Goal: Task Accomplishment & Management: Manage account settings

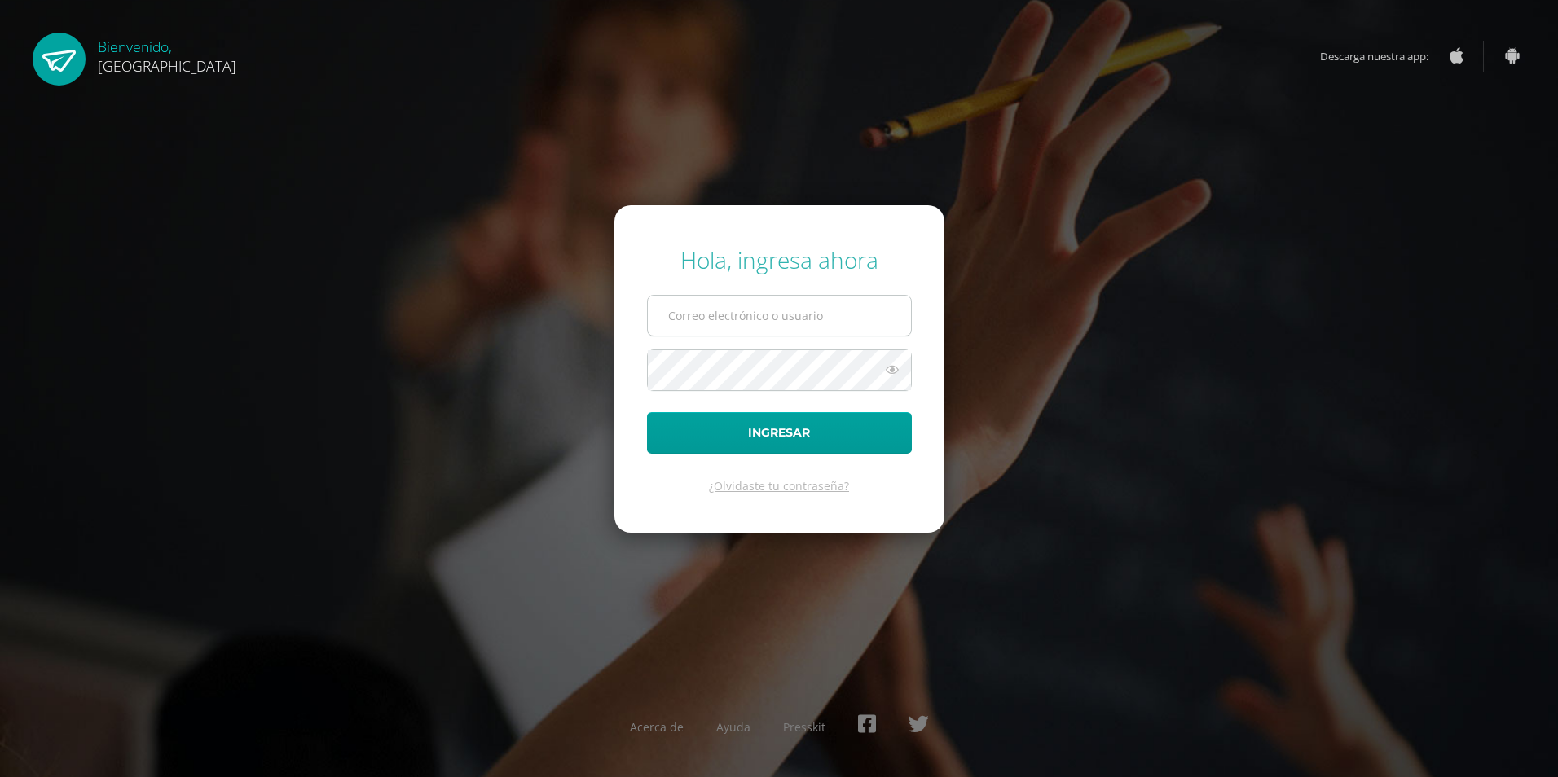
click at [769, 307] on input "text" at bounding box center [779, 316] width 263 height 40
click at [754, 311] on input "text" at bounding box center [779, 316] width 263 height 40
type input "2019784@colegiobelga.edu.gt"
click at [911, 363] on span at bounding box center [779, 370] width 265 height 42
click at [899, 377] on icon at bounding box center [891, 370] width 21 height 20
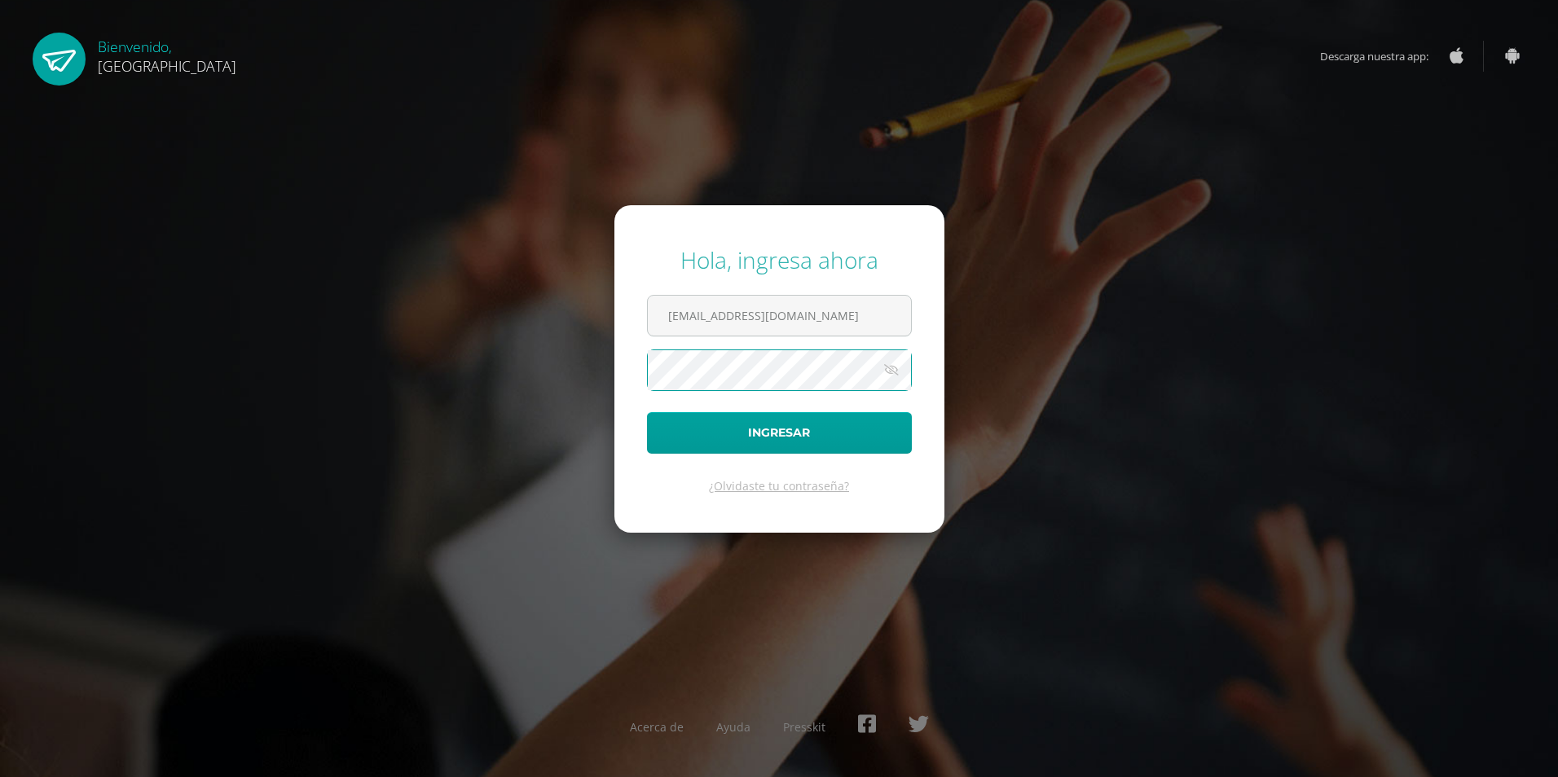
click at [647, 412] on button "Ingresar" at bounding box center [779, 433] width 265 height 42
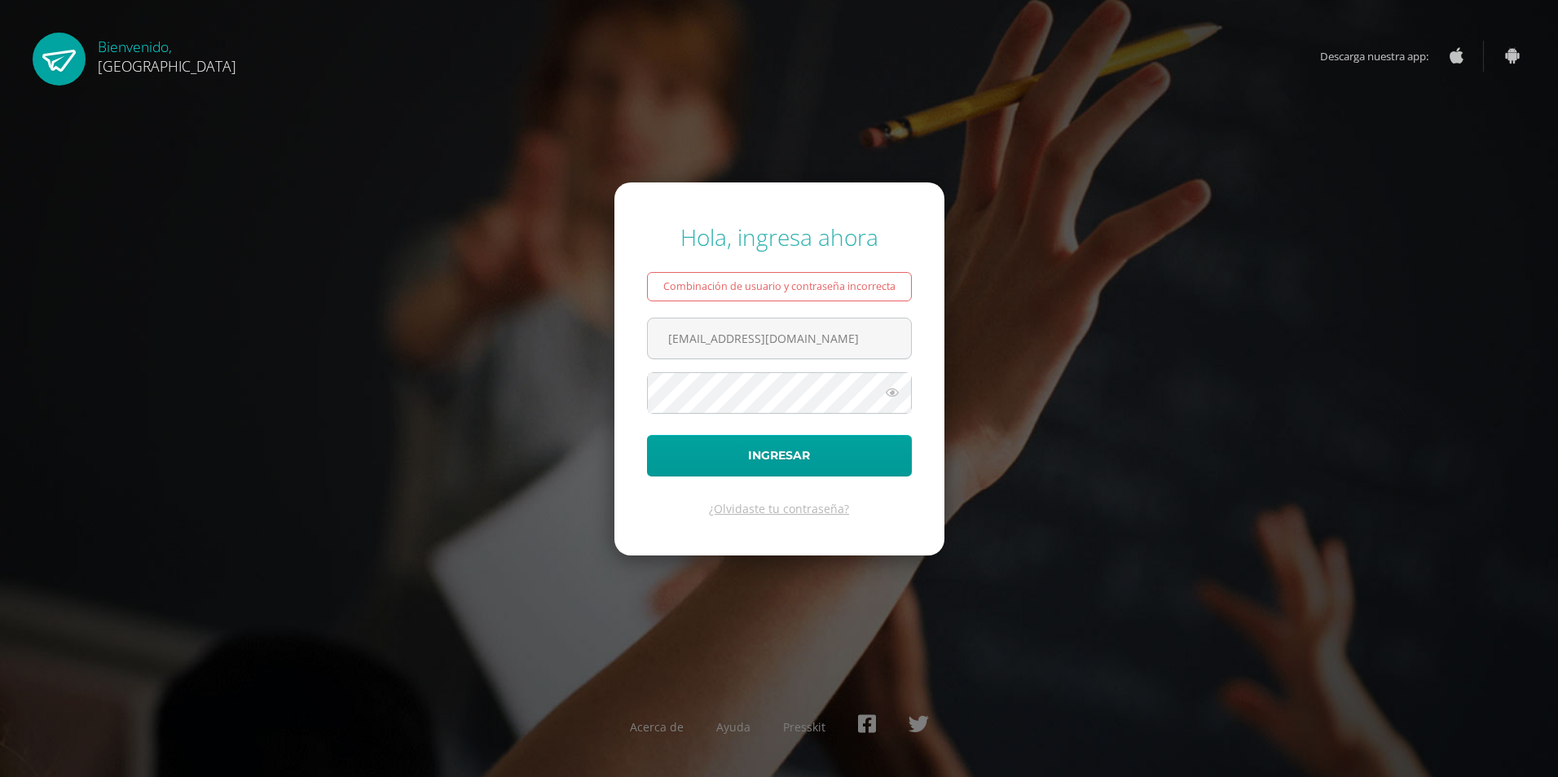
drag, startPoint x: 853, startPoint y: 330, endPoint x: 550, endPoint y: 381, distance: 307.4
click at [550, 381] on div "Hola, ingresa ahora Combinación de usuario y contraseña incorrecta 2019784@cole…" at bounding box center [778, 389] width 1051 height 360
click at [690, 336] on input "2016156" at bounding box center [779, 339] width 263 height 40
click at [692, 336] on input "2016156" at bounding box center [779, 339] width 263 height 40
type input "2019156"
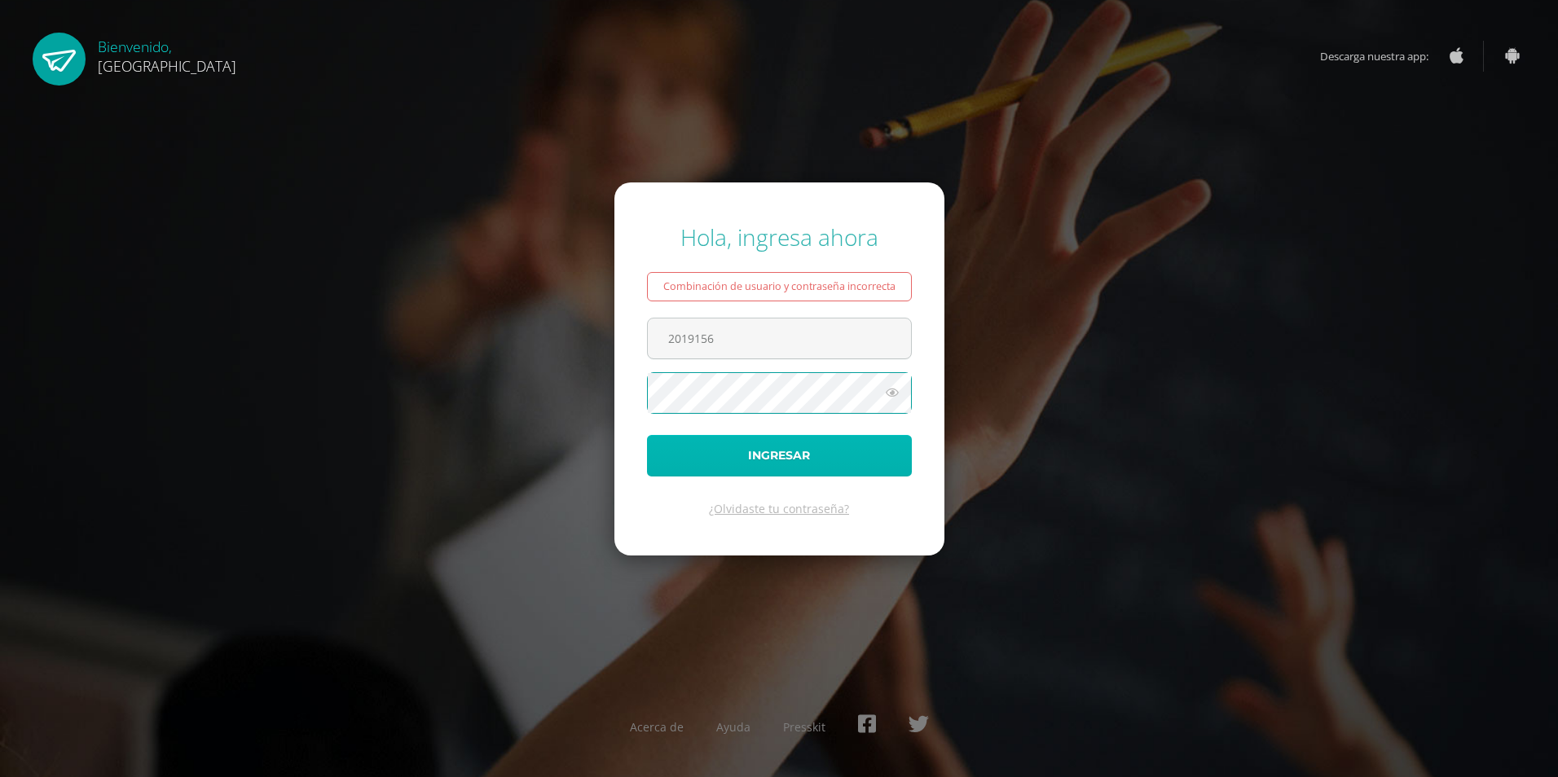
drag, startPoint x: 733, startPoint y: 459, endPoint x: 733, endPoint y: 449, distance: 10.6
click at [733, 459] on button "Ingresar" at bounding box center [779, 456] width 265 height 42
click at [647, 435] on button "Ingresar" at bounding box center [779, 456] width 265 height 42
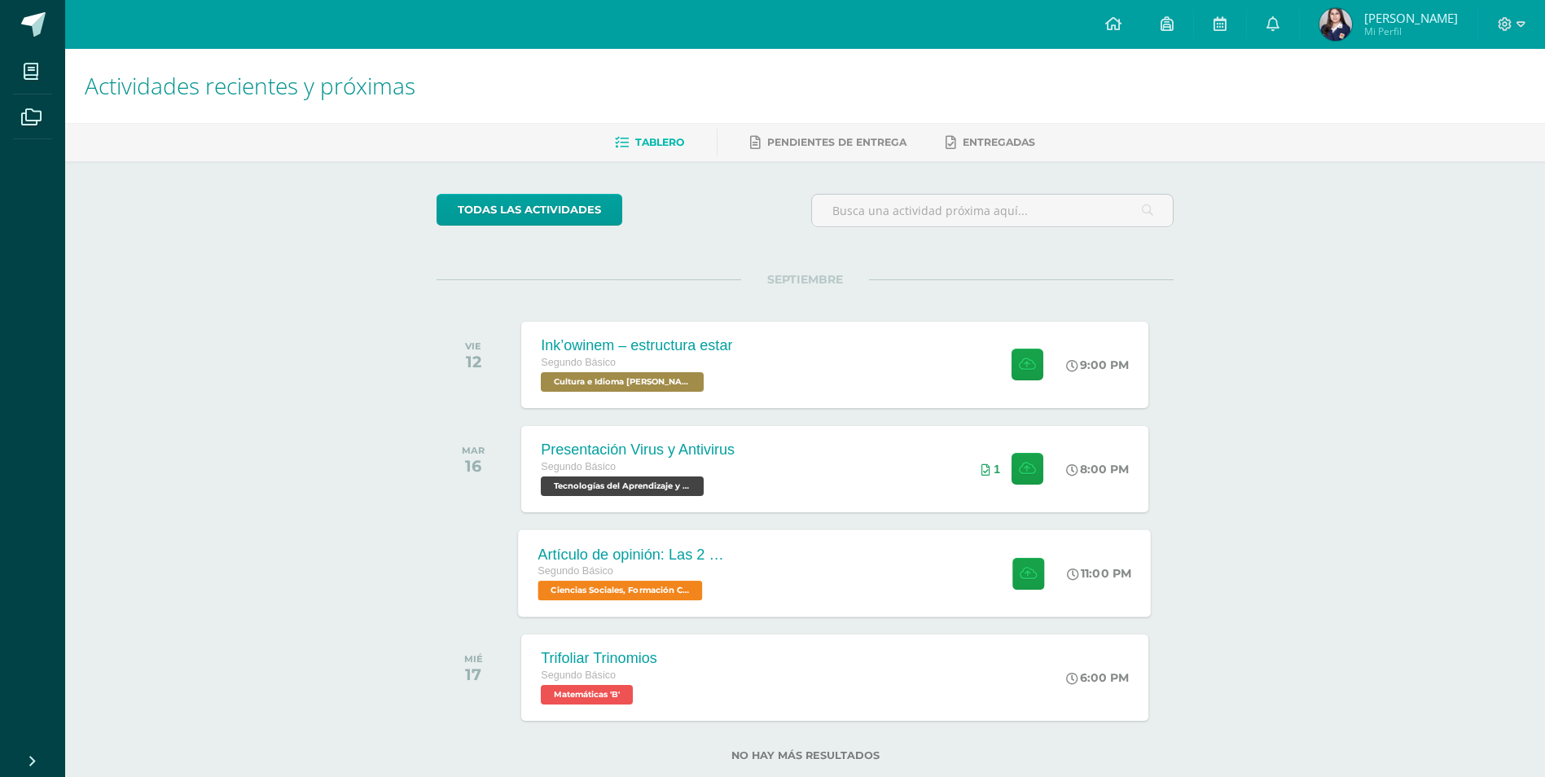
click at [839, 578] on div "Artículo de opinión: Las 2 Guatemalas Segundo Básico Ciencias Sociales, Formaci…" at bounding box center [835, 573] width 633 height 87
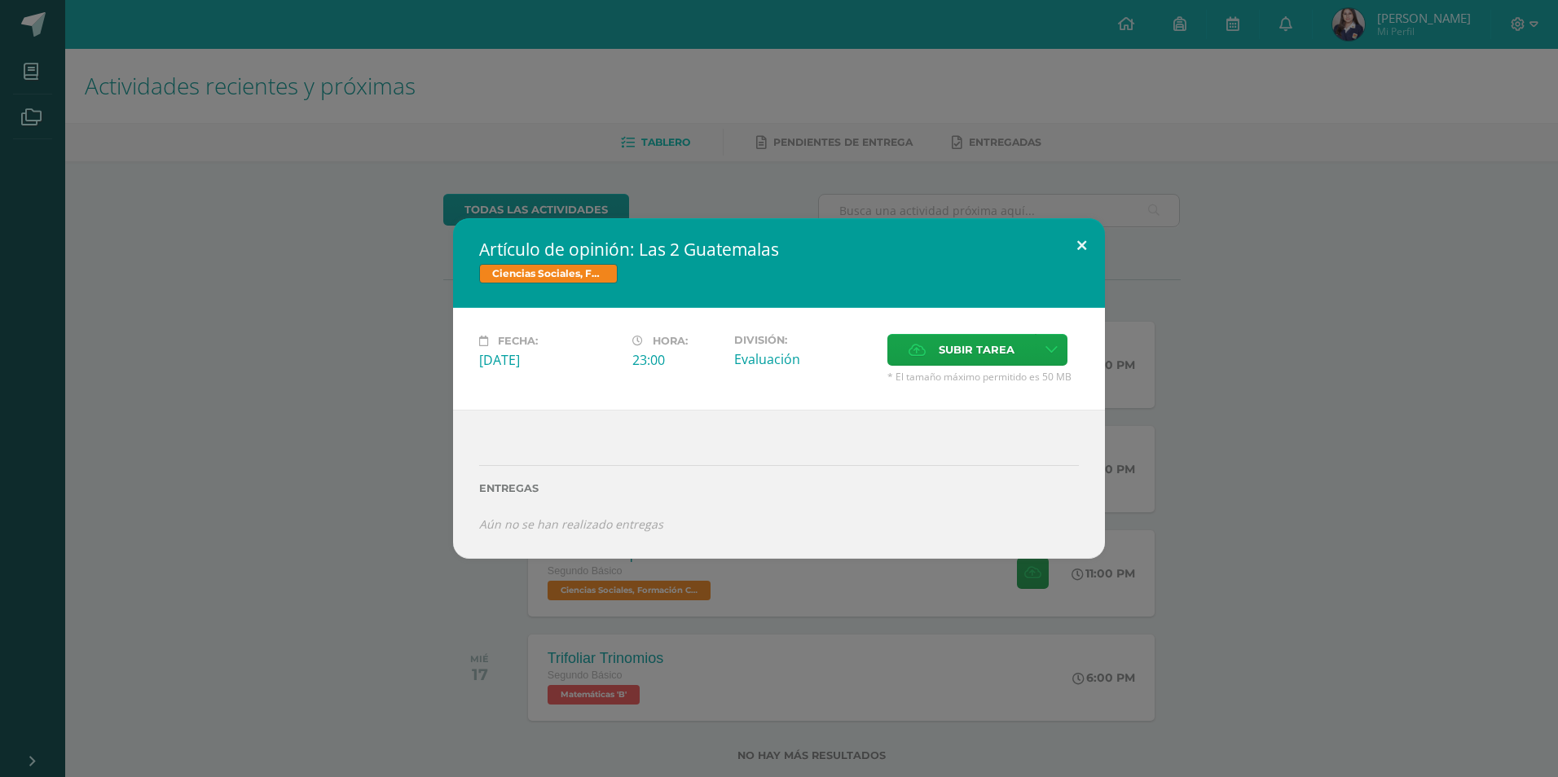
click at [1070, 255] on button at bounding box center [1081, 245] width 46 height 55
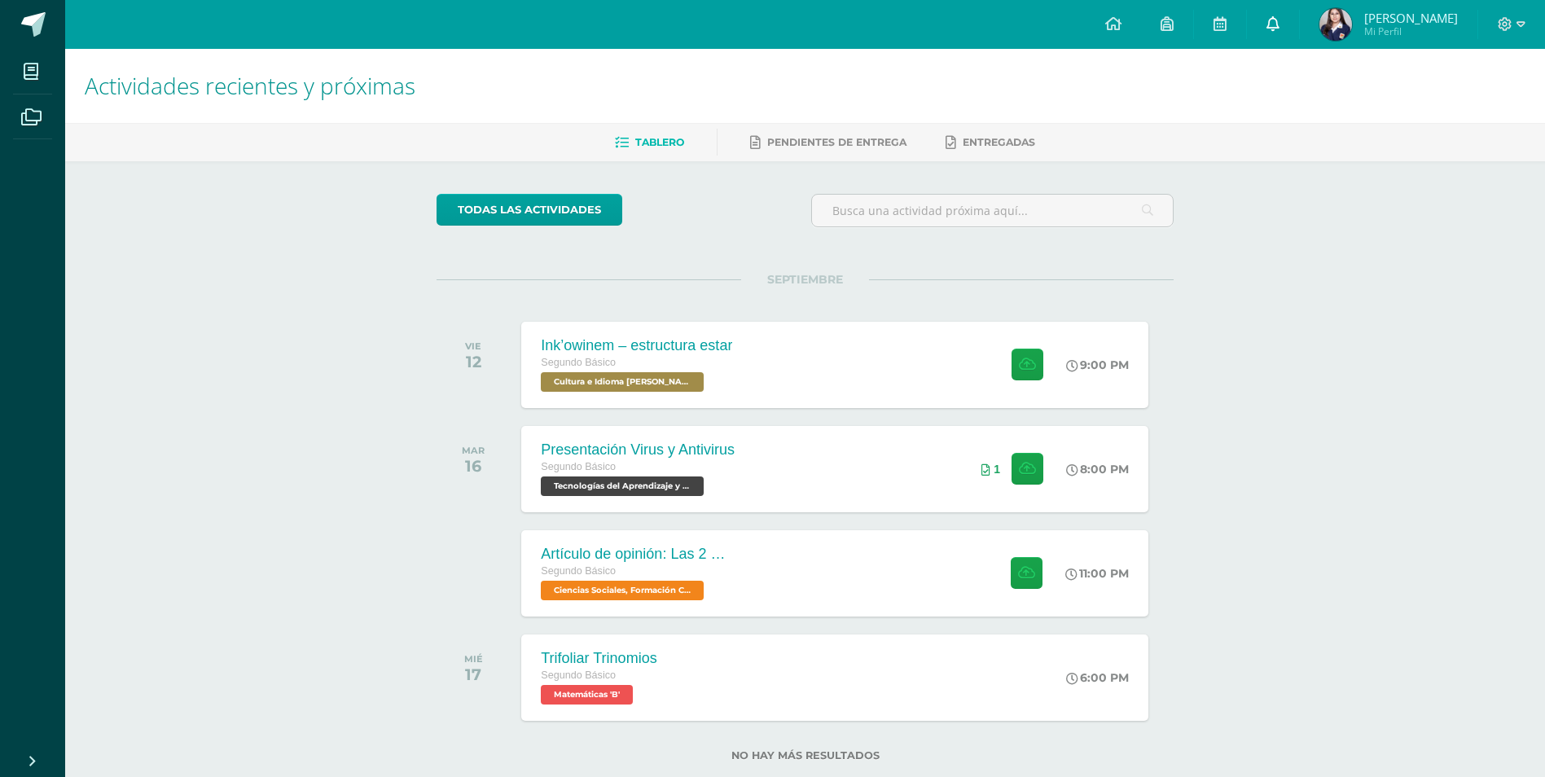
click at [1299, 15] on link at bounding box center [1273, 24] width 52 height 49
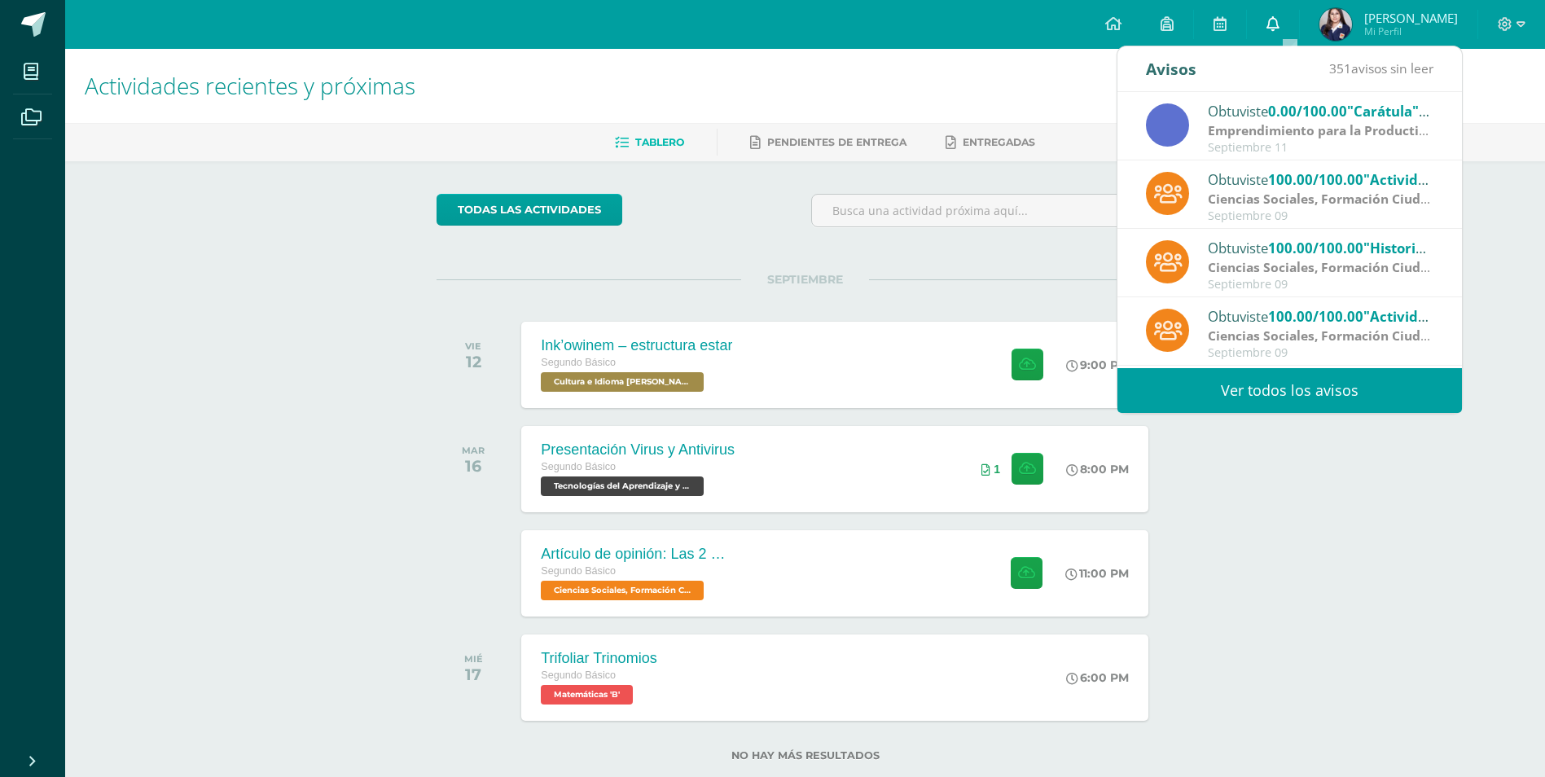
click at [1280, 20] on icon at bounding box center [1273, 23] width 13 height 15
click at [1299, 21] on link at bounding box center [1273, 24] width 52 height 49
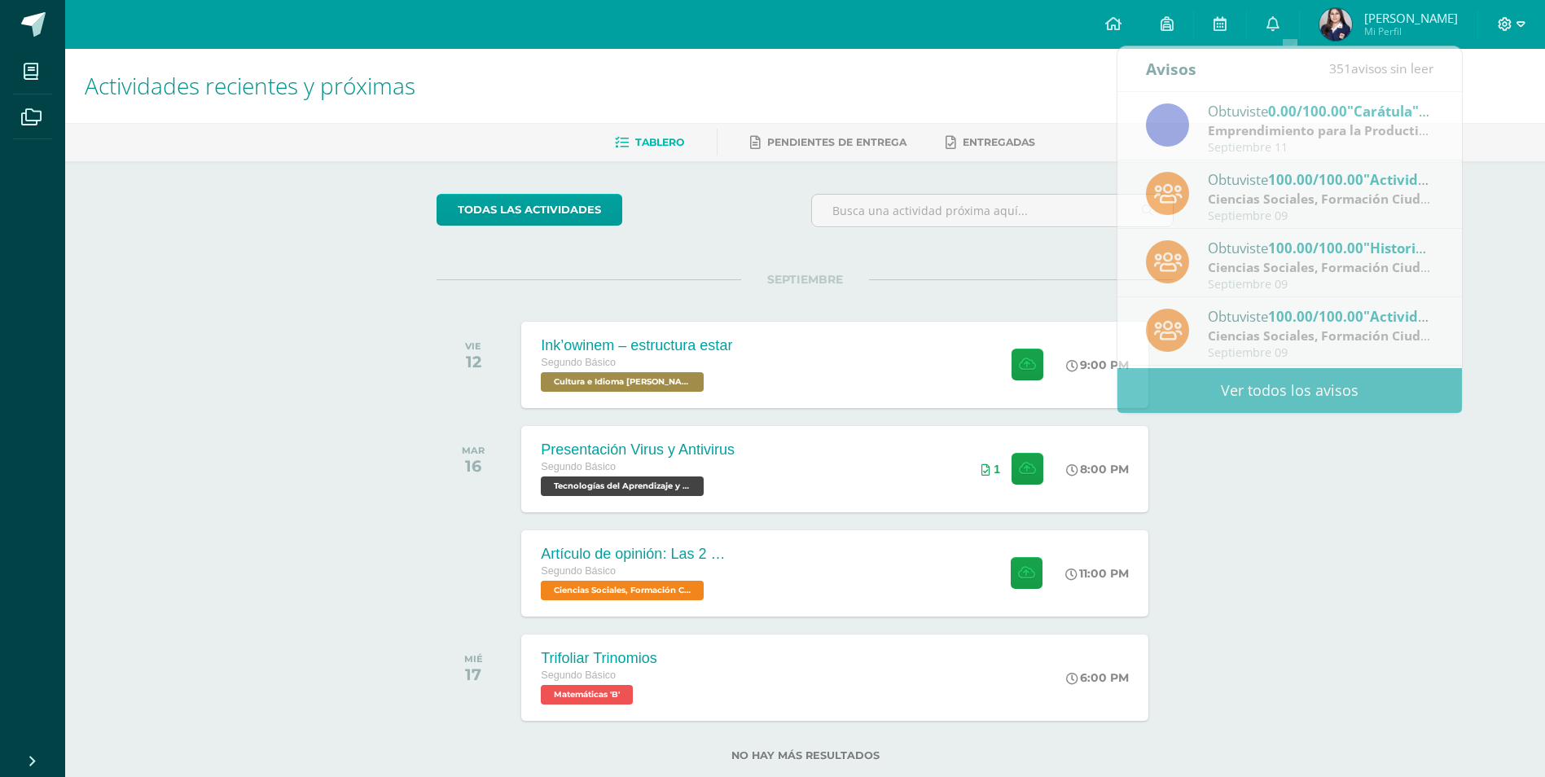
click at [1522, 29] on icon at bounding box center [1521, 24] width 9 height 15
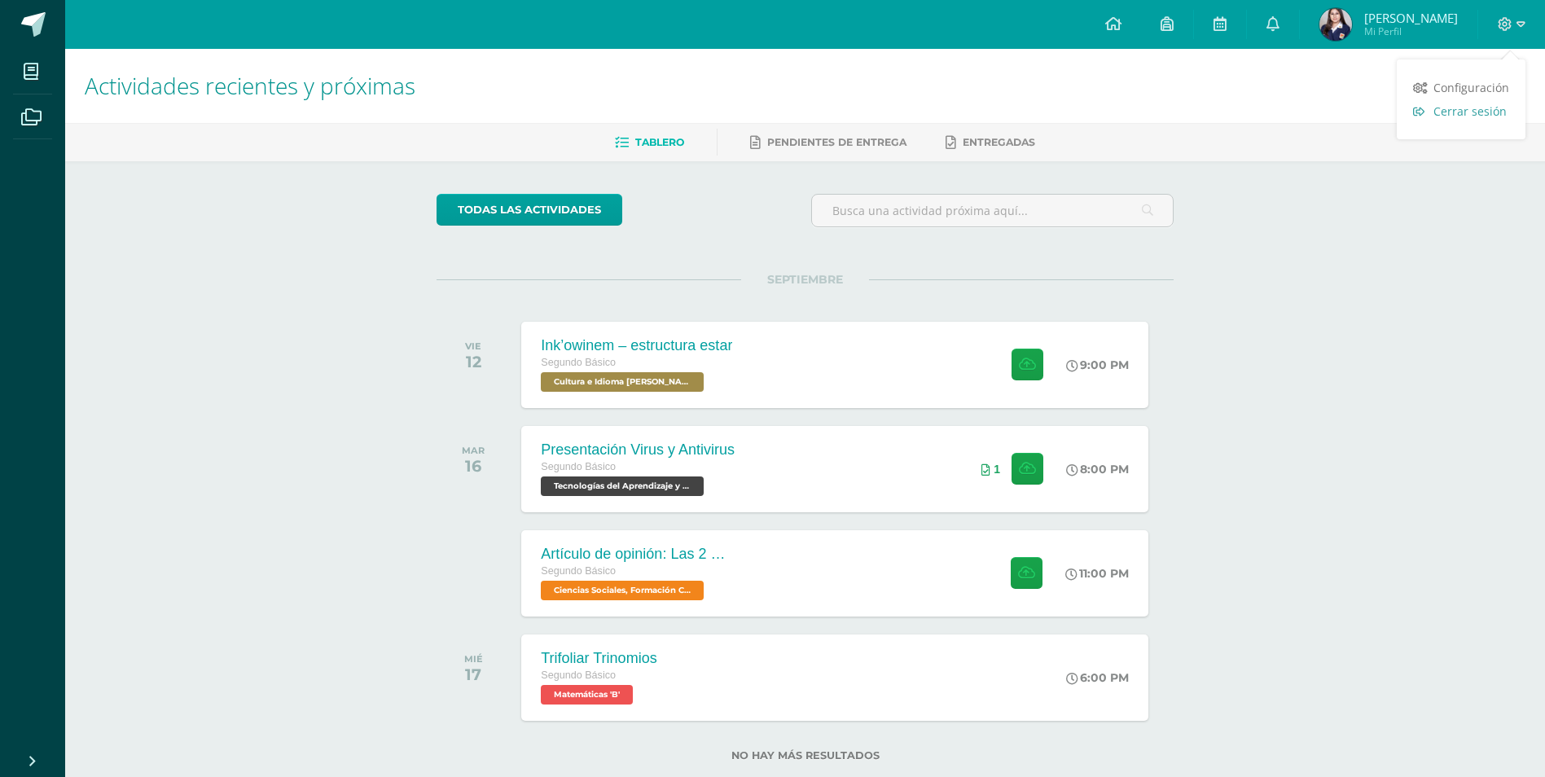
click at [1475, 118] on span "Cerrar sesión" at bounding box center [1470, 110] width 73 height 15
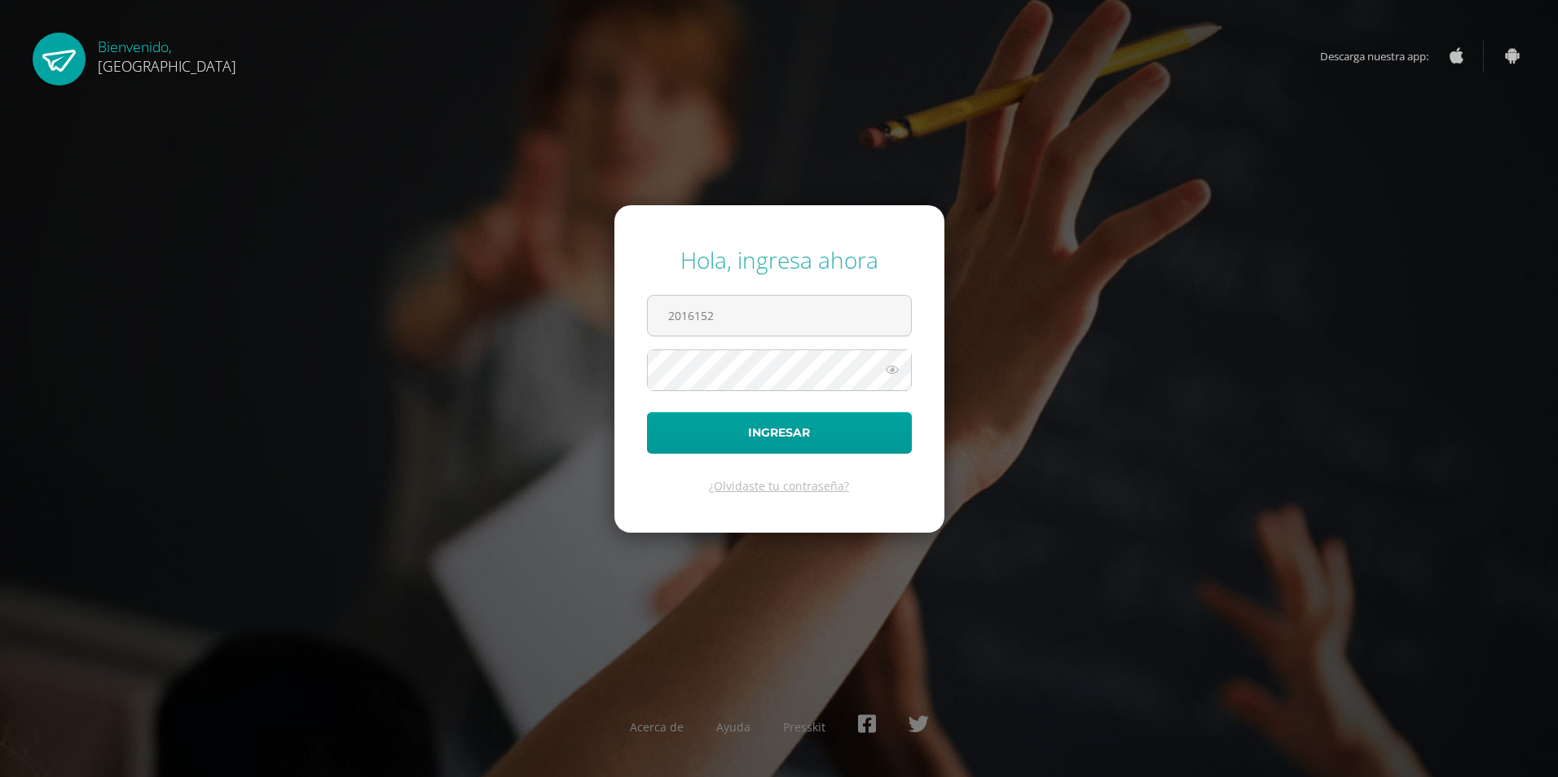
type input "2016152"
click at [647, 412] on button "Ingresar" at bounding box center [779, 433] width 265 height 42
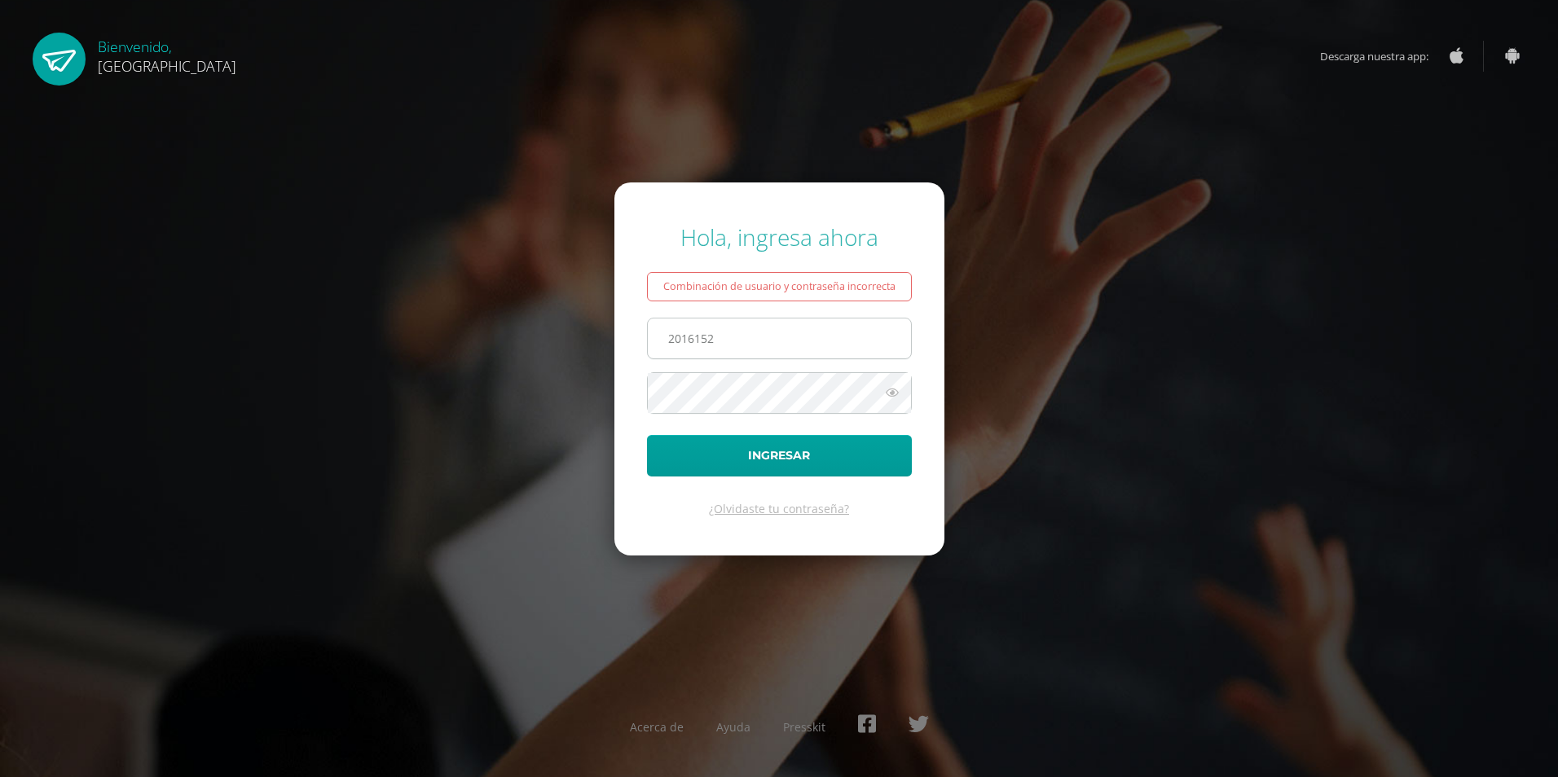
click at [693, 337] on input "2016152" at bounding box center [779, 339] width 263 height 40
type input "2019152"
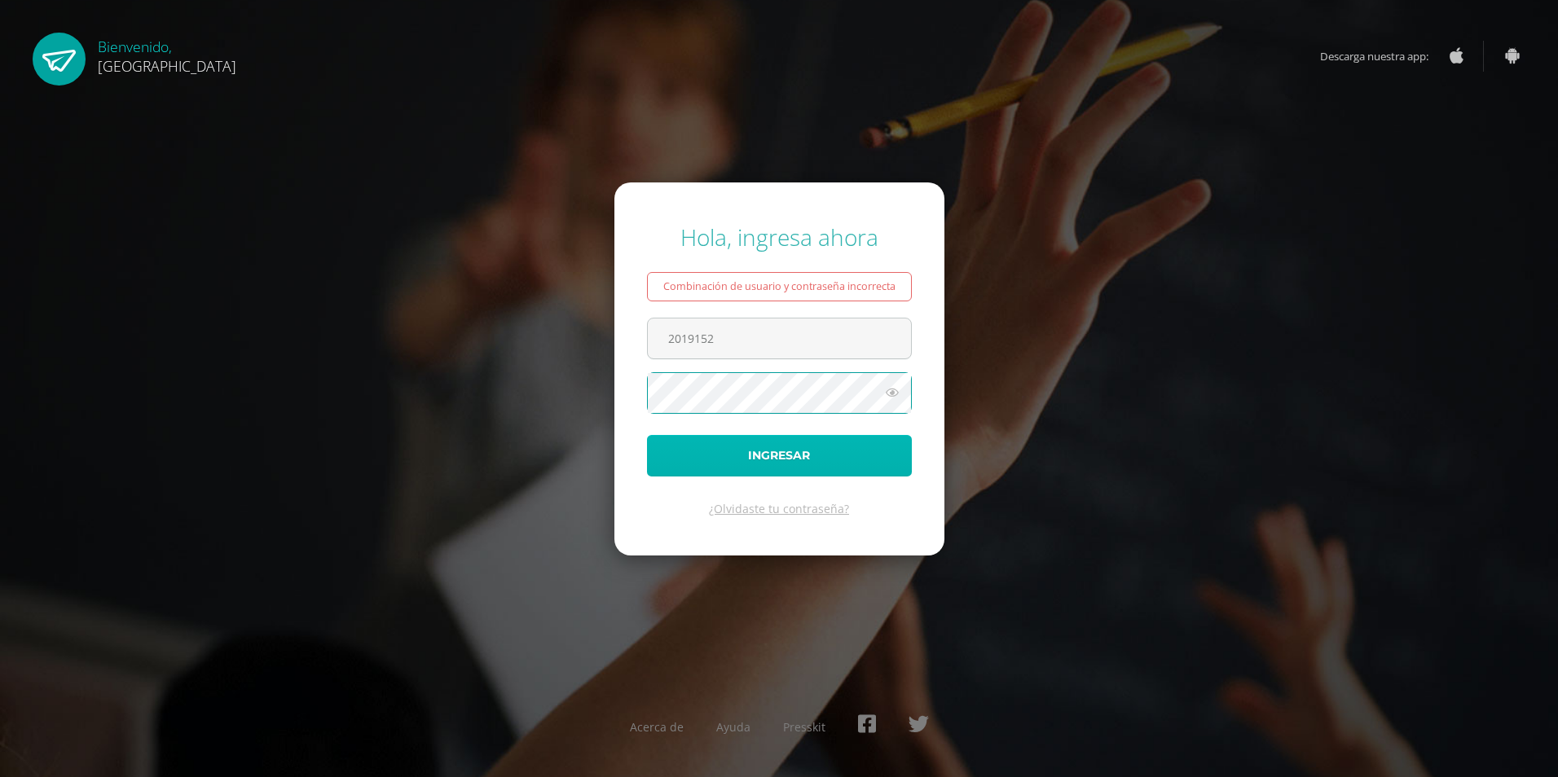
click at [706, 455] on button "Ingresar" at bounding box center [779, 456] width 265 height 42
click at [647, 435] on button "Ingresar" at bounding box center [779, 456] width 265 height 42
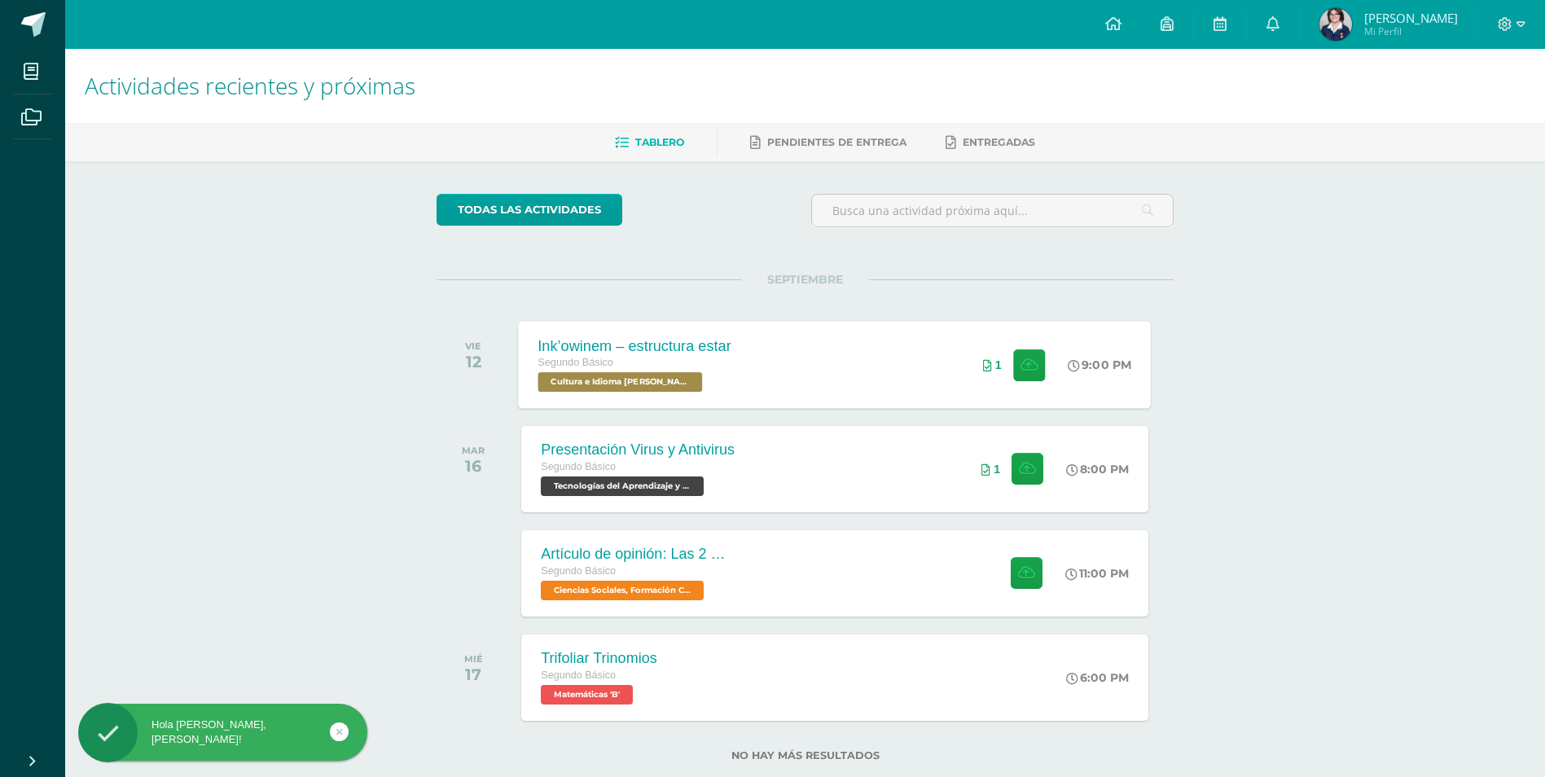
click at [737, 376] on div "Ink’owinem – estructura estar Segundo Básico Cultura e Idioma Maya Garífuna o X…" at bounding box center [635, 364] width 233 height 87
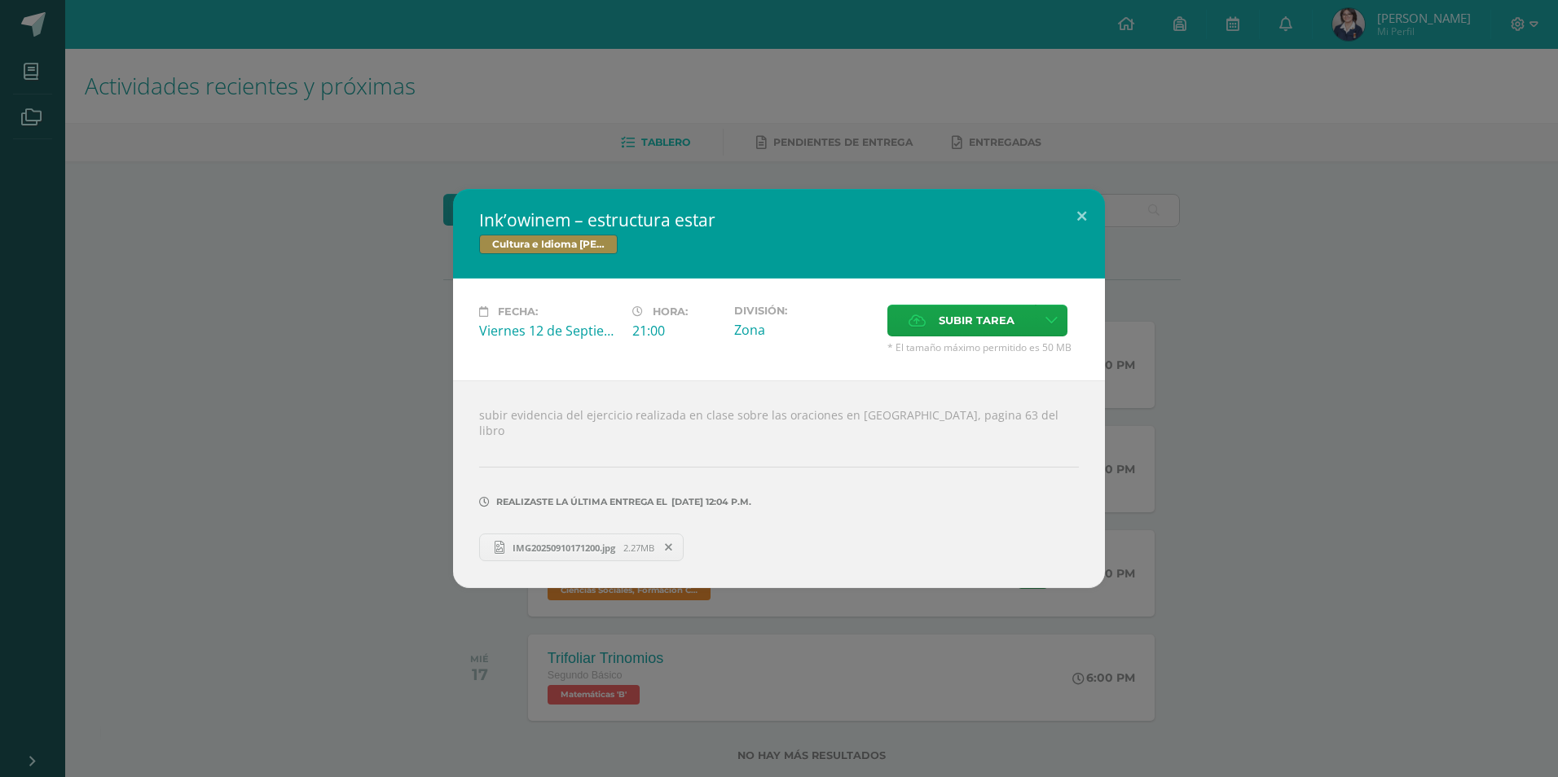
click at [558, 543] on span "IMG20250910171200.jpg" at bounding box center [563, 548] width 119 height 12
click at [1084, 222] on button at bounding box center [1081, 216] width 46 height 55
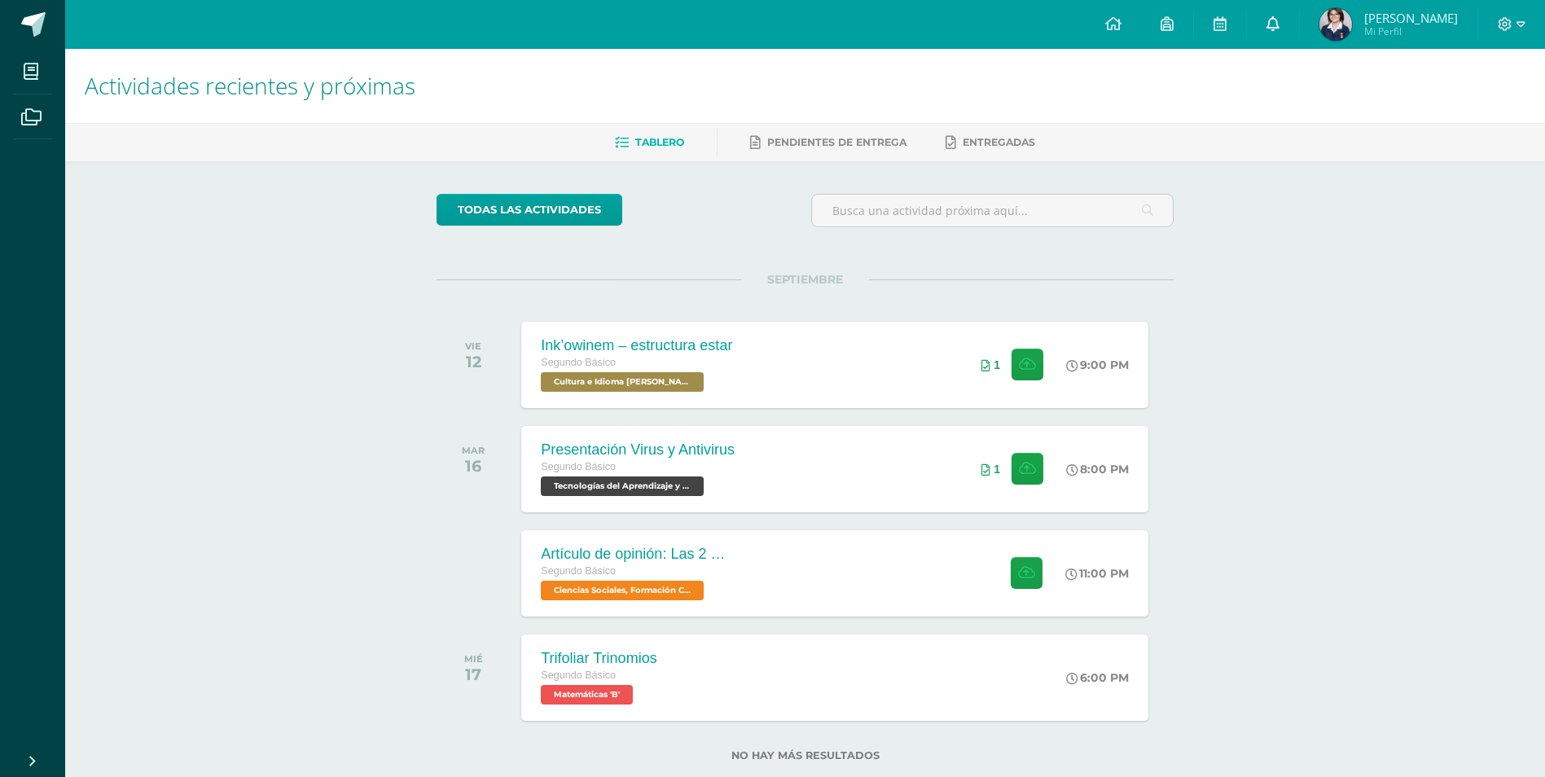
click at [1273, 16] on icon at bounding box center [1273, 23] width 13 height 15
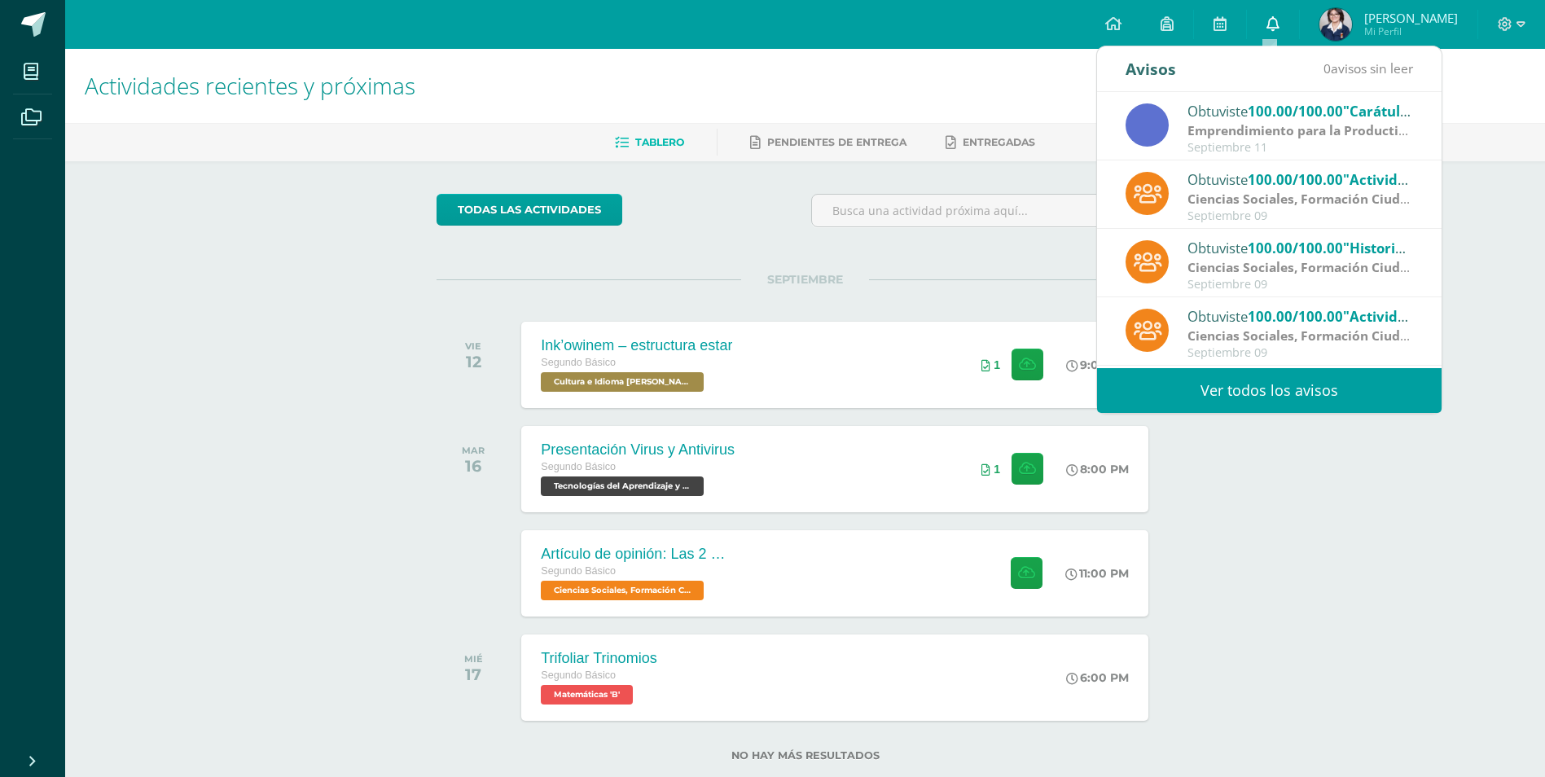
click at [1273, 16] on icon at bounding box center [1273, 23] width 13 height 15
click at [1274, 21] on icon at bounding box center [1273, 23] width 13 height 15
click at [1519, 22] on icon at bounding box center [1521, 24] width 9 height 6
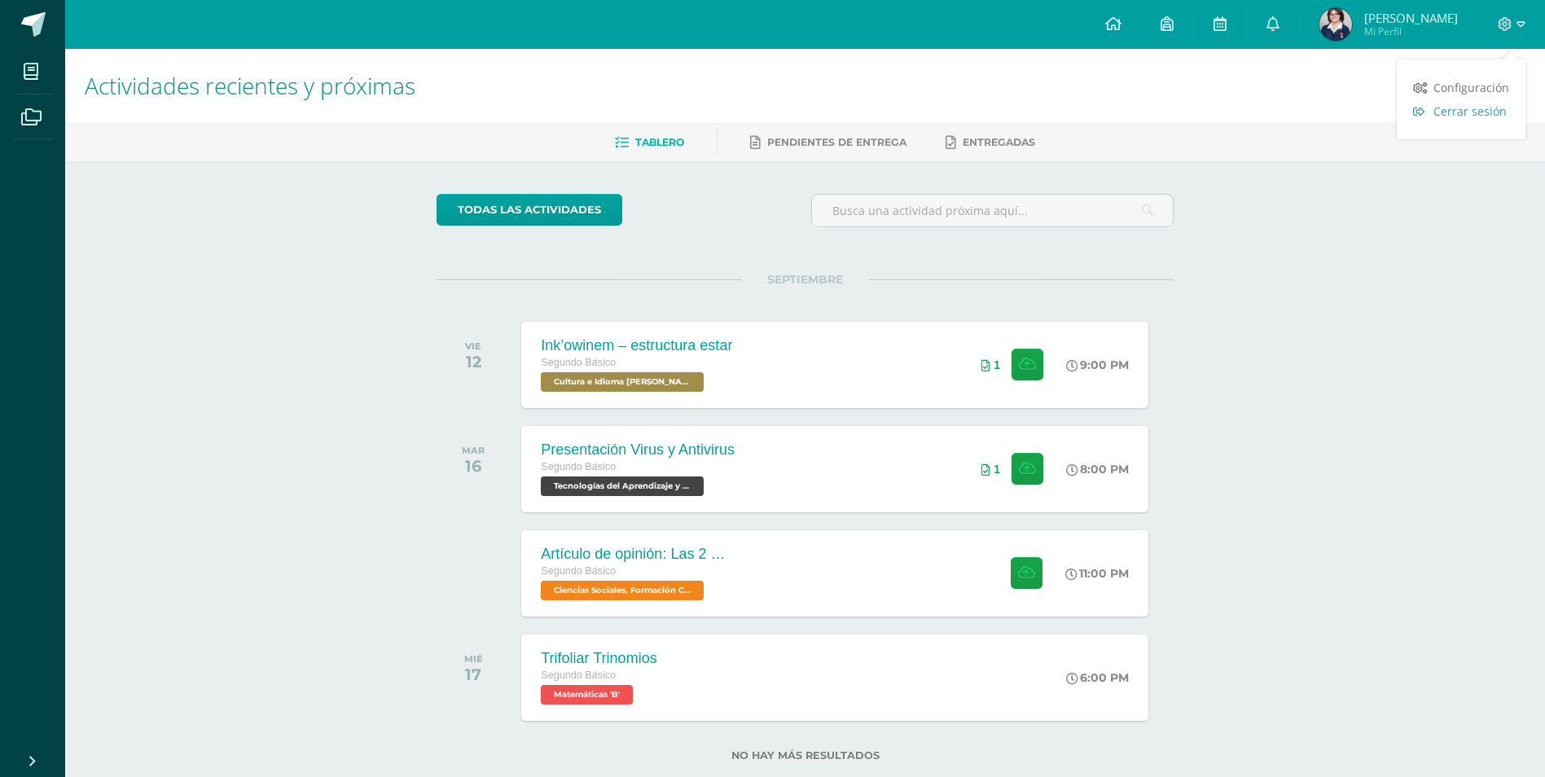
click at [1493, 103] on span "Cerrar sesión" at bounding box center [1470, 110] width 73 height 15
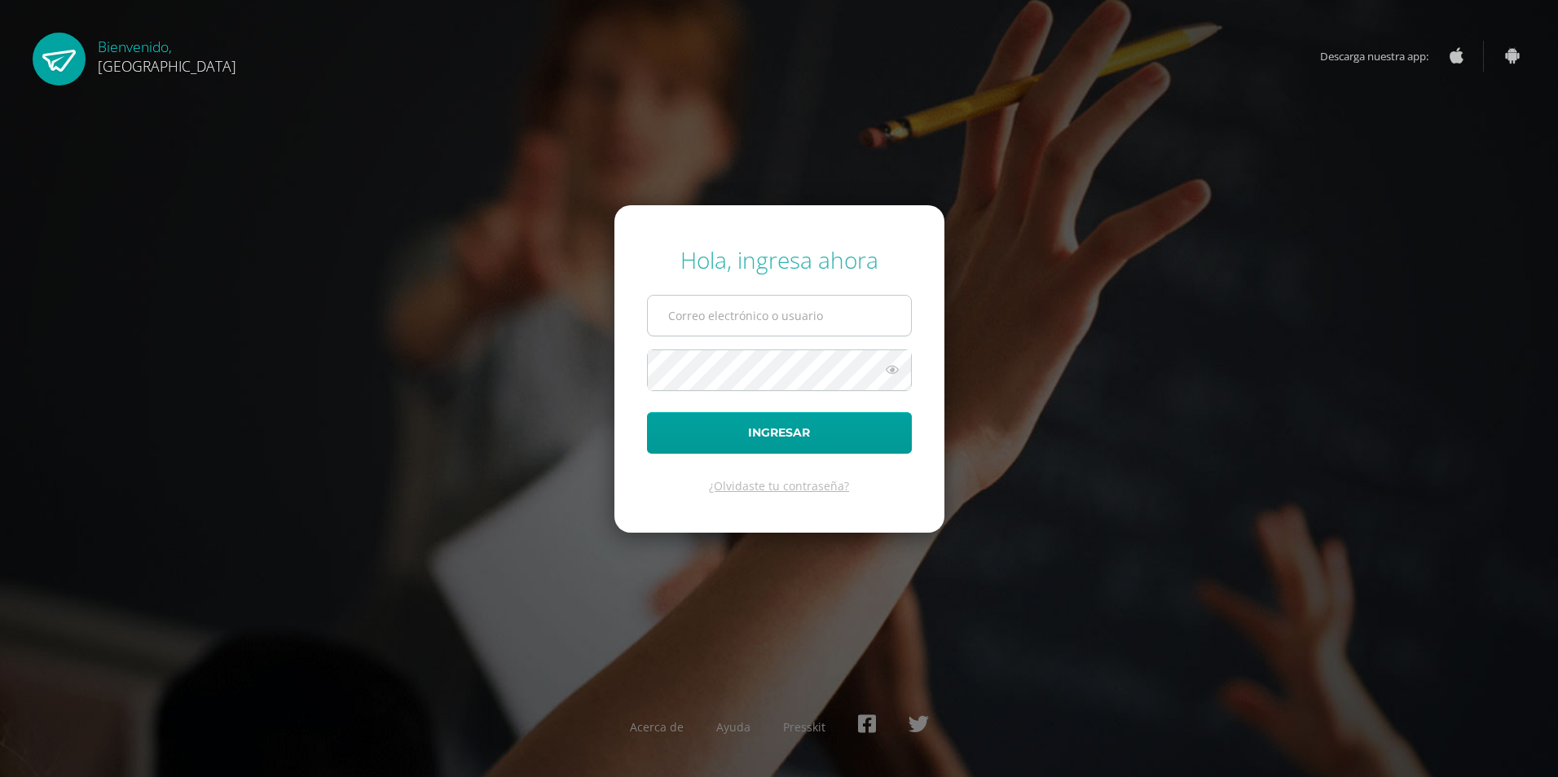
click at [819, 310] on input "text" at bounding box center [779, 316] width 263 height 40
type input "2019156"
click at [647, 412] on button "Ingresar" at bounding box center [779, 433] width 265 height 42
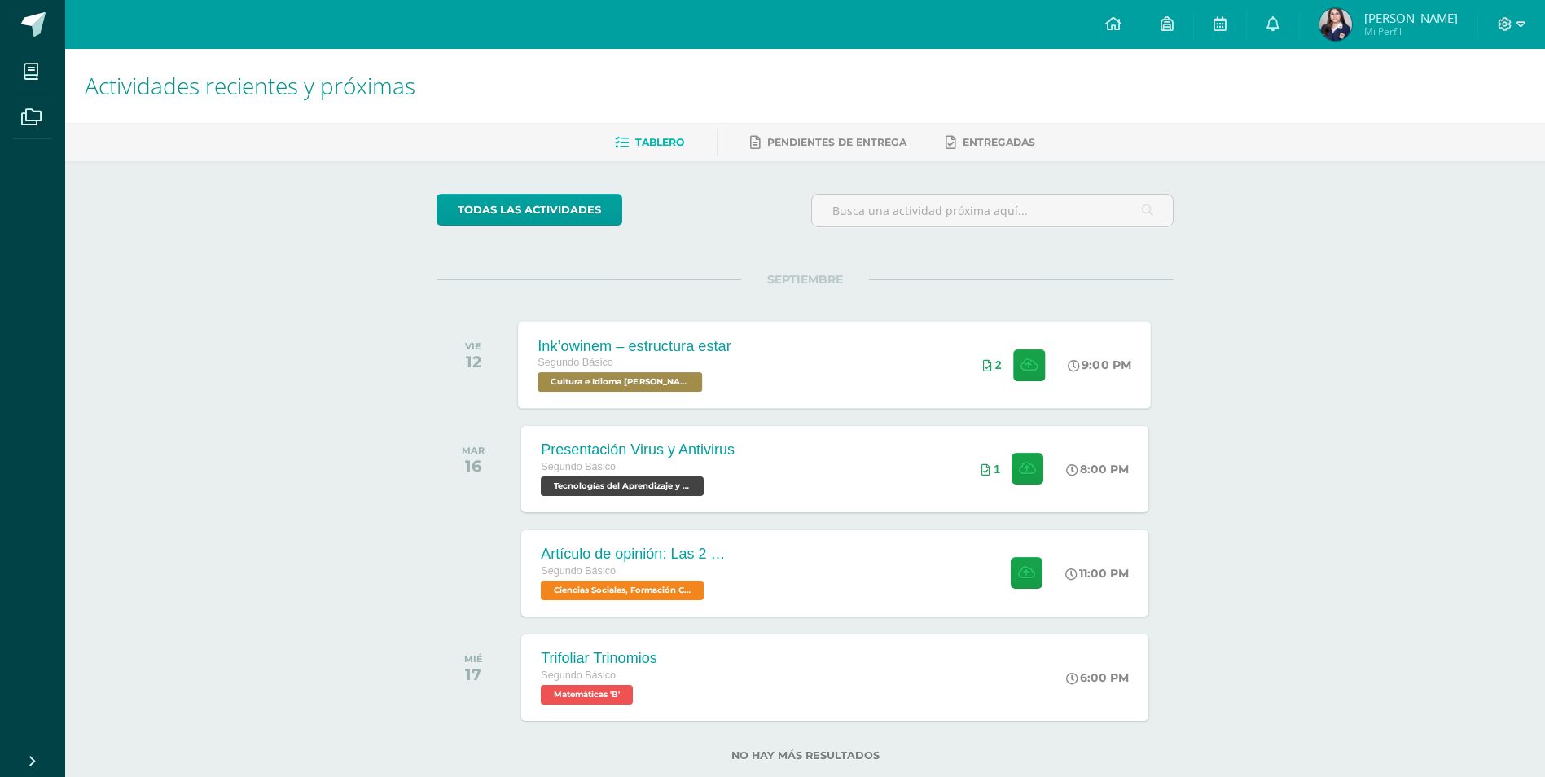
click at [828, 361] on div "Ink’owinem – estructura estar Segundo Básico Cultura e Idioma Maya Garífuna o X…" at bounding box center [835, 364] width 633 height 87
